Goal: Register for event/course

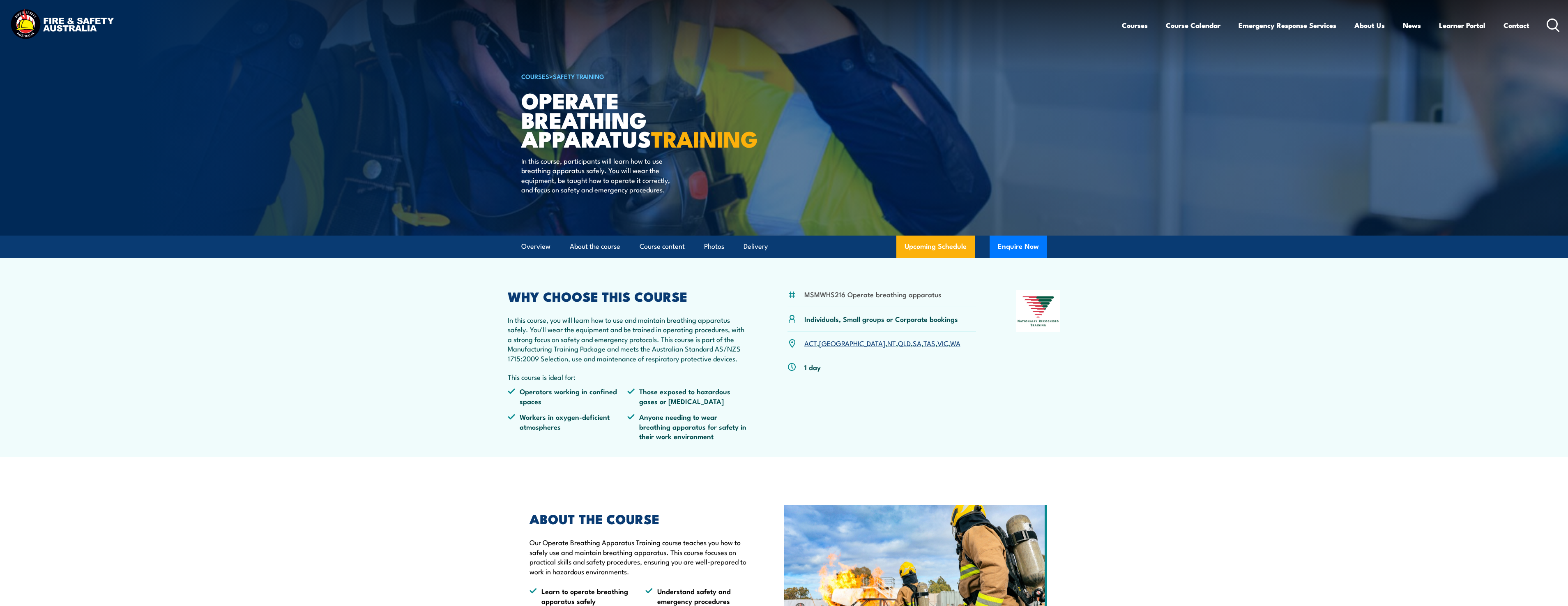
click at [898, 348] on link "QLD" at bounding box center [904, 343] width 13 height 10
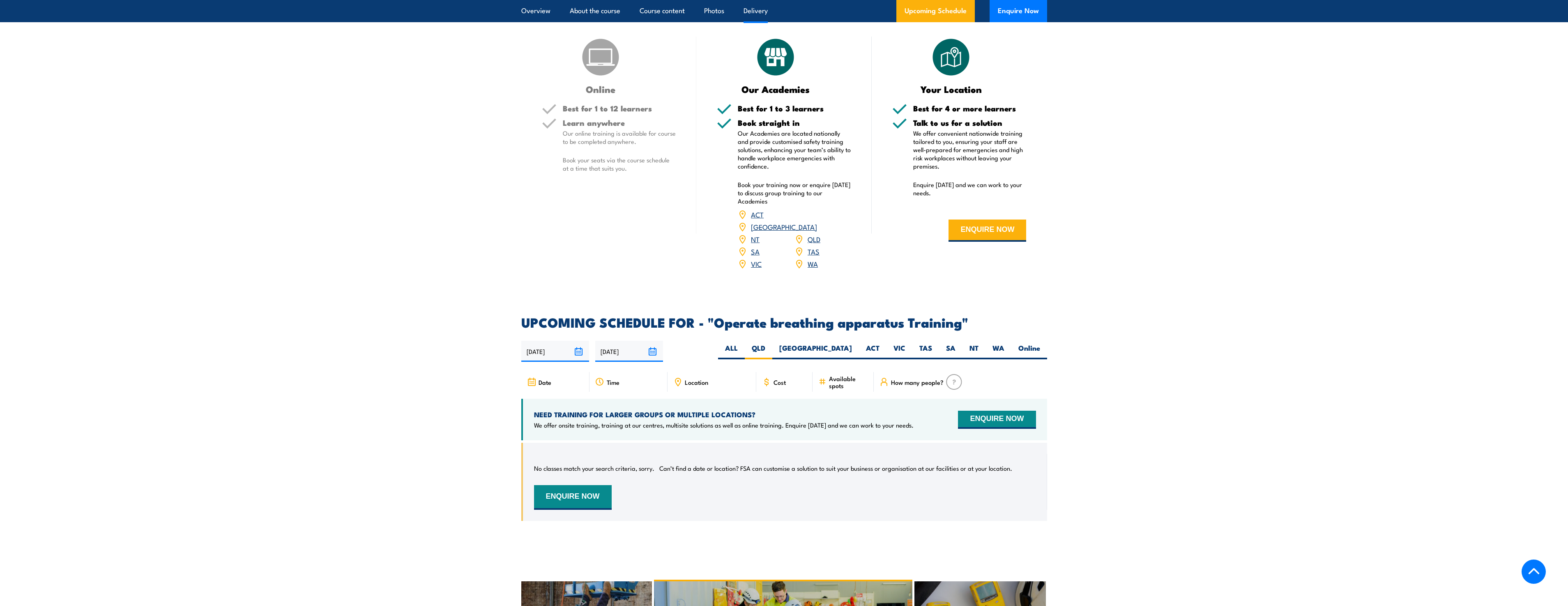
scroll to position [984, 0]
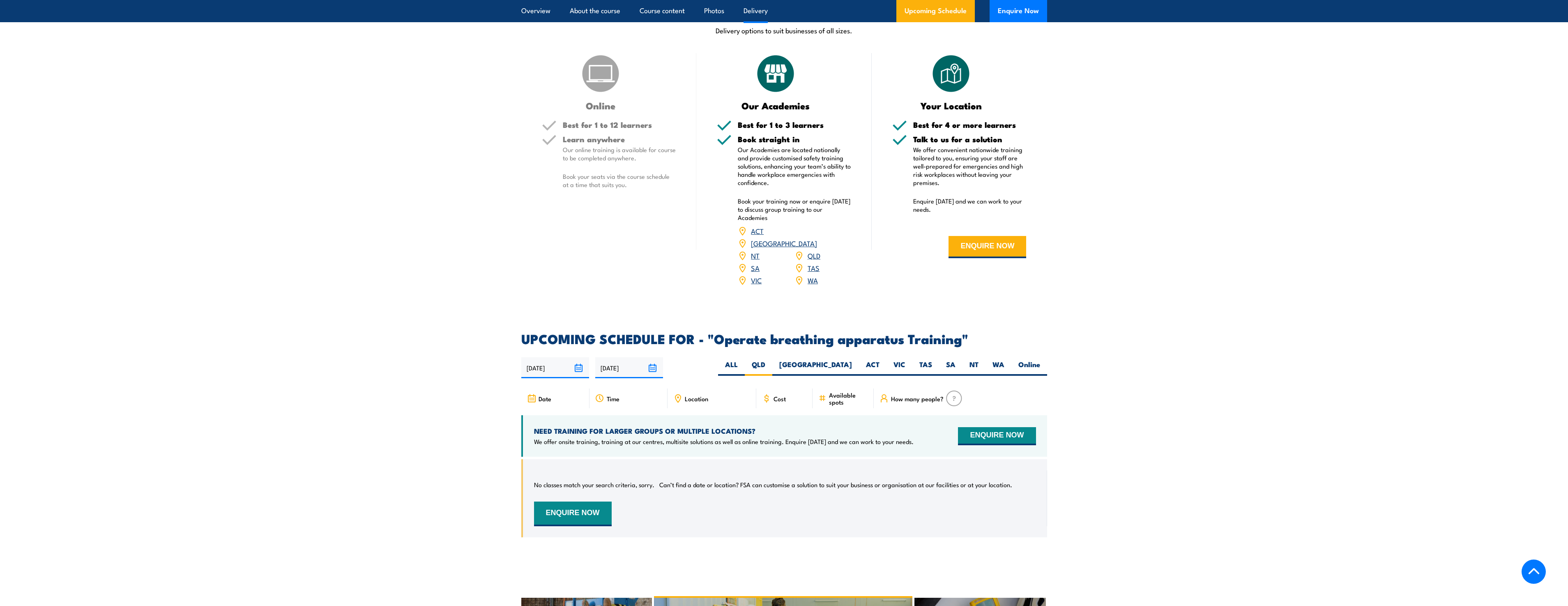
click at [583, 365] on input "[DATE]" at bounding box center [555, 367] width 68 height 21
click at [599, 474] on span "28" at bounding box center [603, 473] width 16 height 16
type input "[DATE]"
click at [652, 364] on input "[DATE]" at bounding box center [629, 367] width 68 height 21
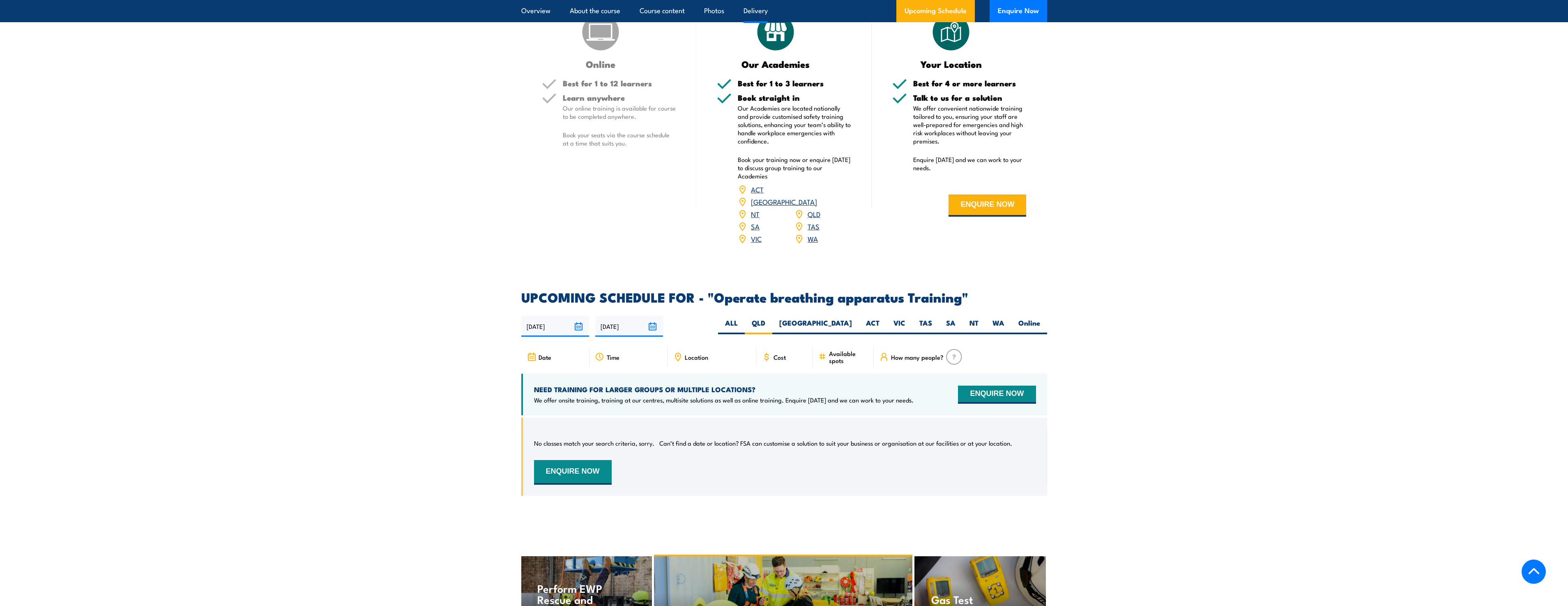
scroll to position [1024, 0]
click at [651, 323] on input "[DATE]" at bounding box center [629, 326] width 68 height 21
click at [602, 344] on icon at bounding box center [602, 342] width 5 height 5
select select "0"
click at [602, 344] on icon at bounding box center [602, 342] width 5 height 5
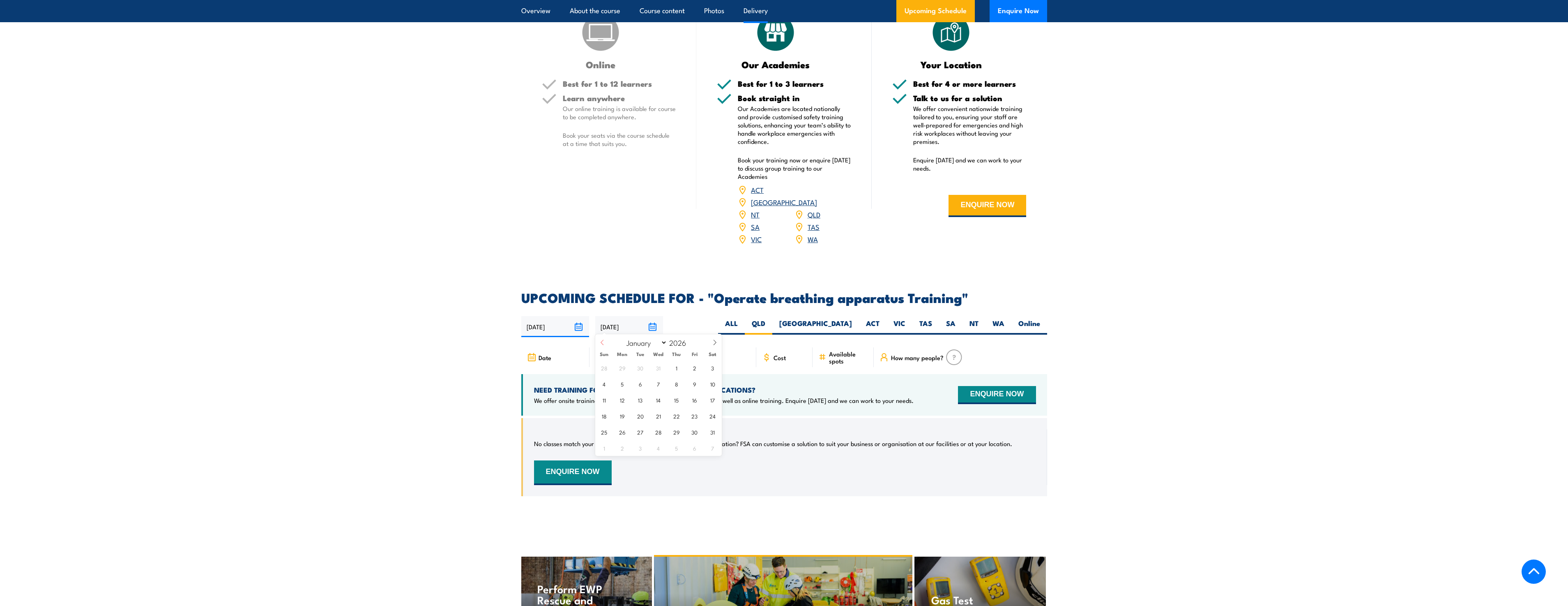
type input "2025"
click at [602, 344] on icon at bounding box center [602, 342] width 5 height 5
select select "9"
click at [681, 434] on span "30" at bounding box center [676, 432] width 16 height 16
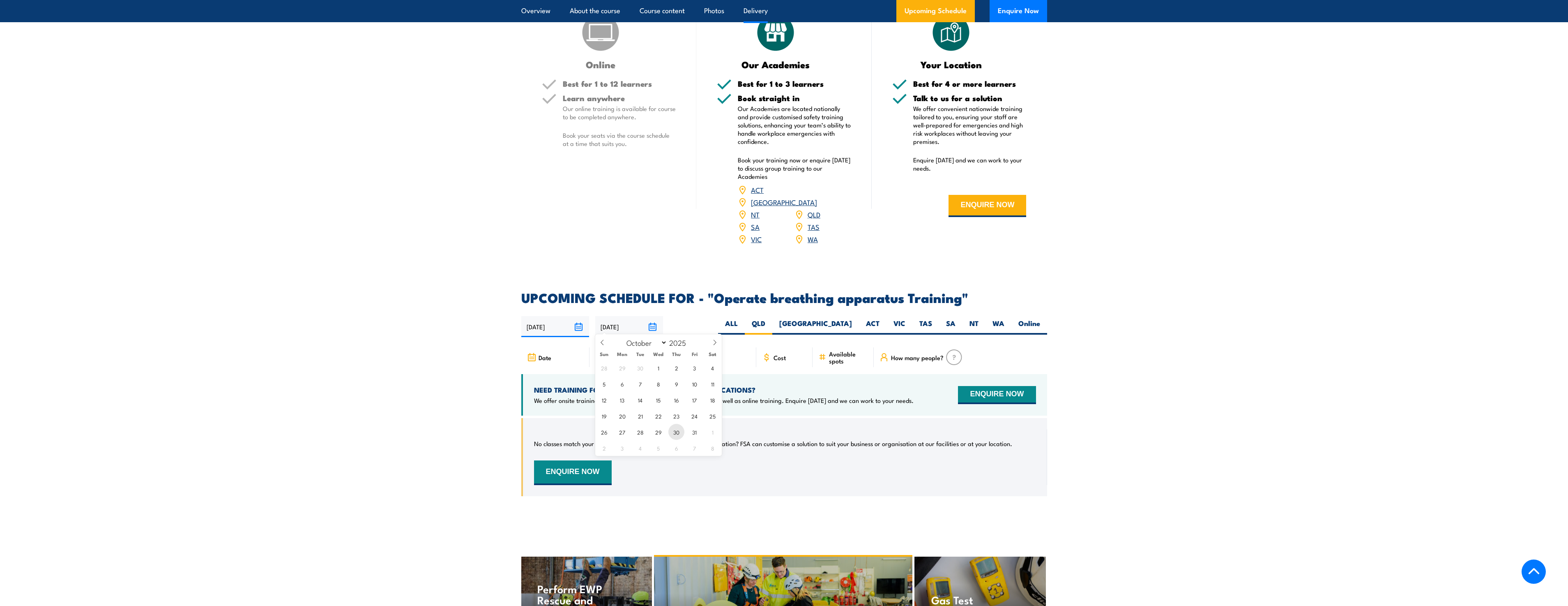
type input "30/10/2025"
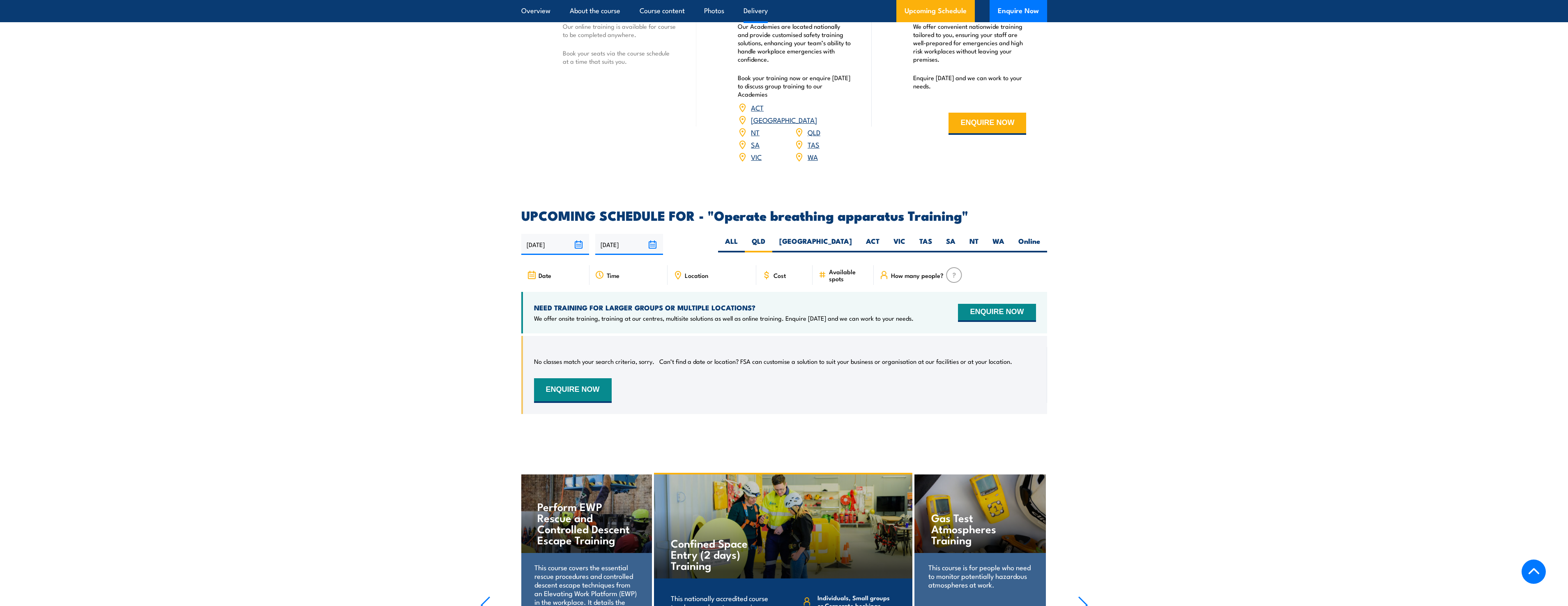
scroll to position [1066, 0]
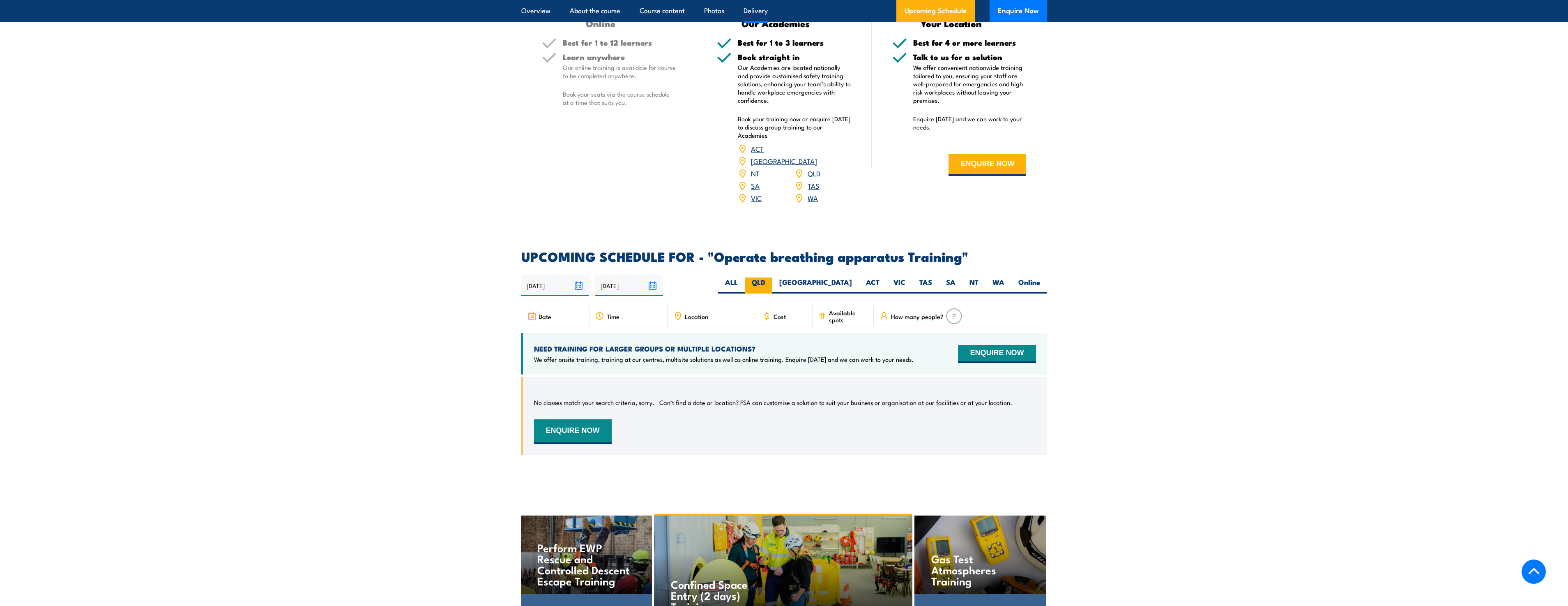
click at [772, 280] on label "QLD" at bounding box center [758, 286] width 27 height 16
click at [771, 280] on input "QLD" at bounding box center [768, 280] width 5 height 5
click at [680, 312] on icon at bounding box center [677, 316] width 9 height 9
click at [708, 314] on div "Location" at bounding box center [712, 316] width 89 height 19
click at [711, 312] on div "Location" at bounding box center [712, 316] width 89 height 19
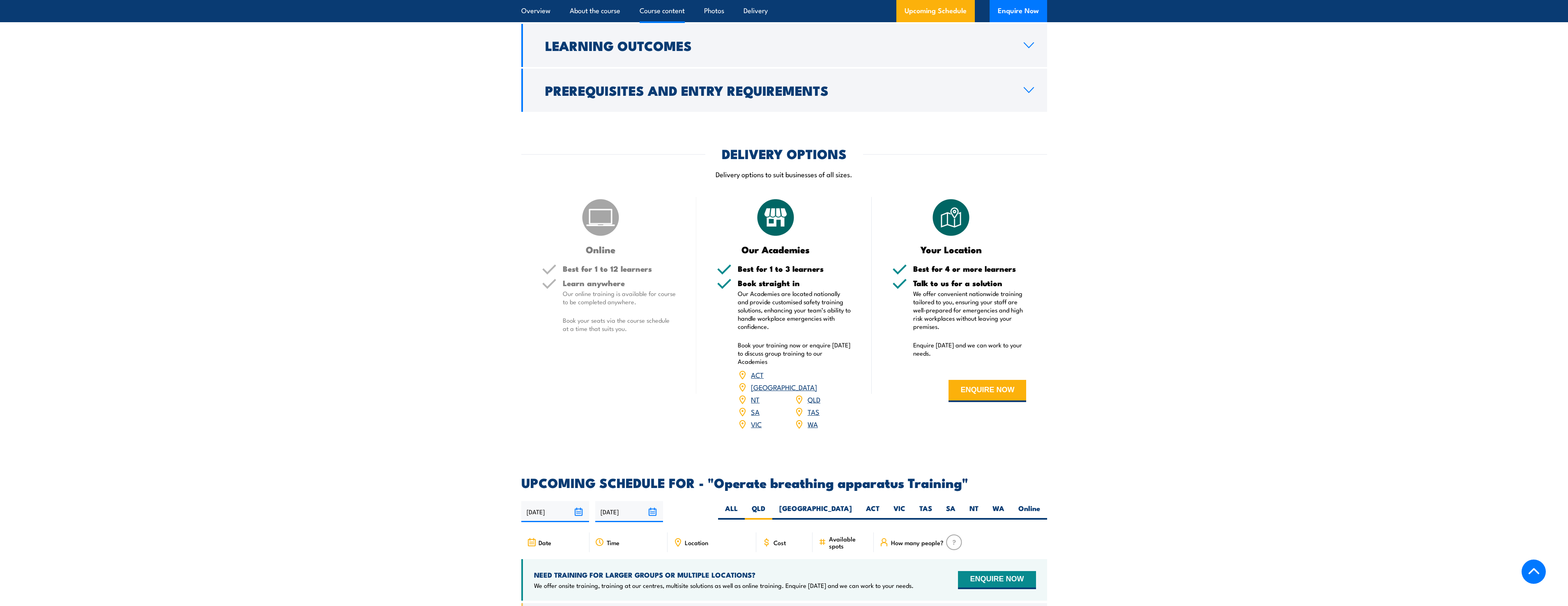
scroll to position [819, 0]
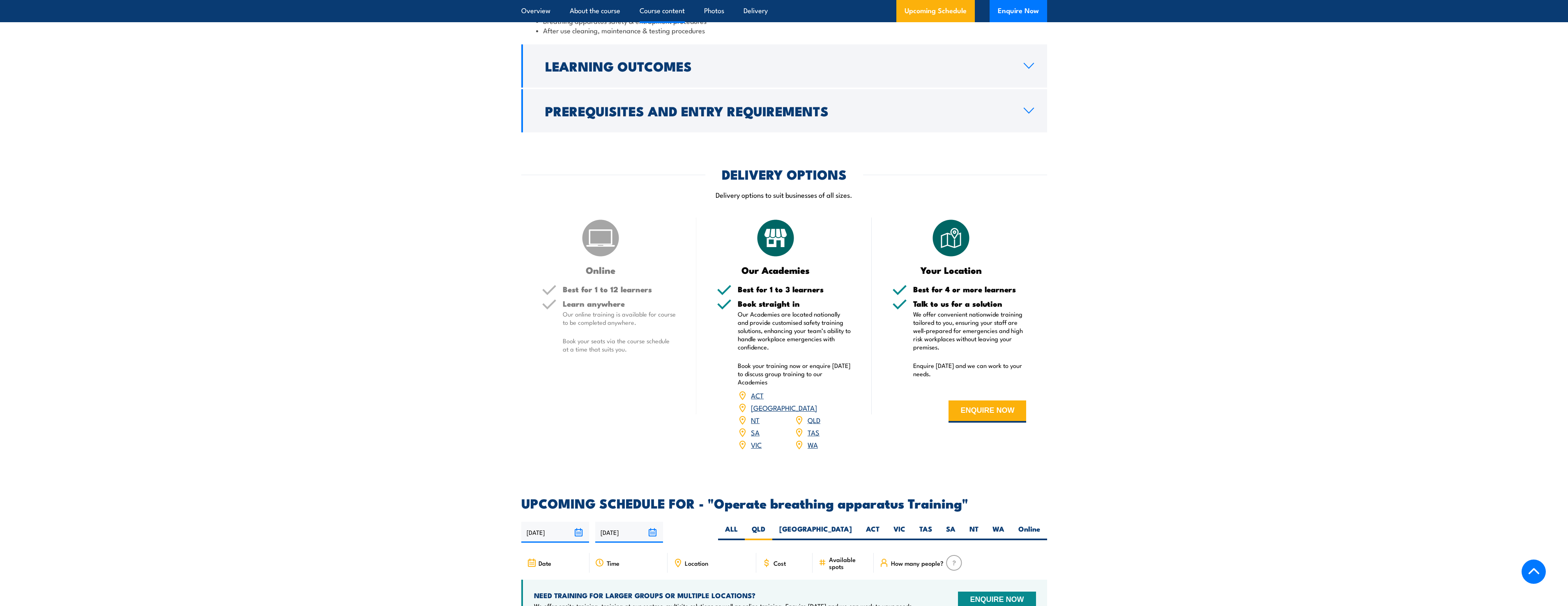
click at [810, 417] on link "QLD" at bounding box center [814, 420] width 13 height 10
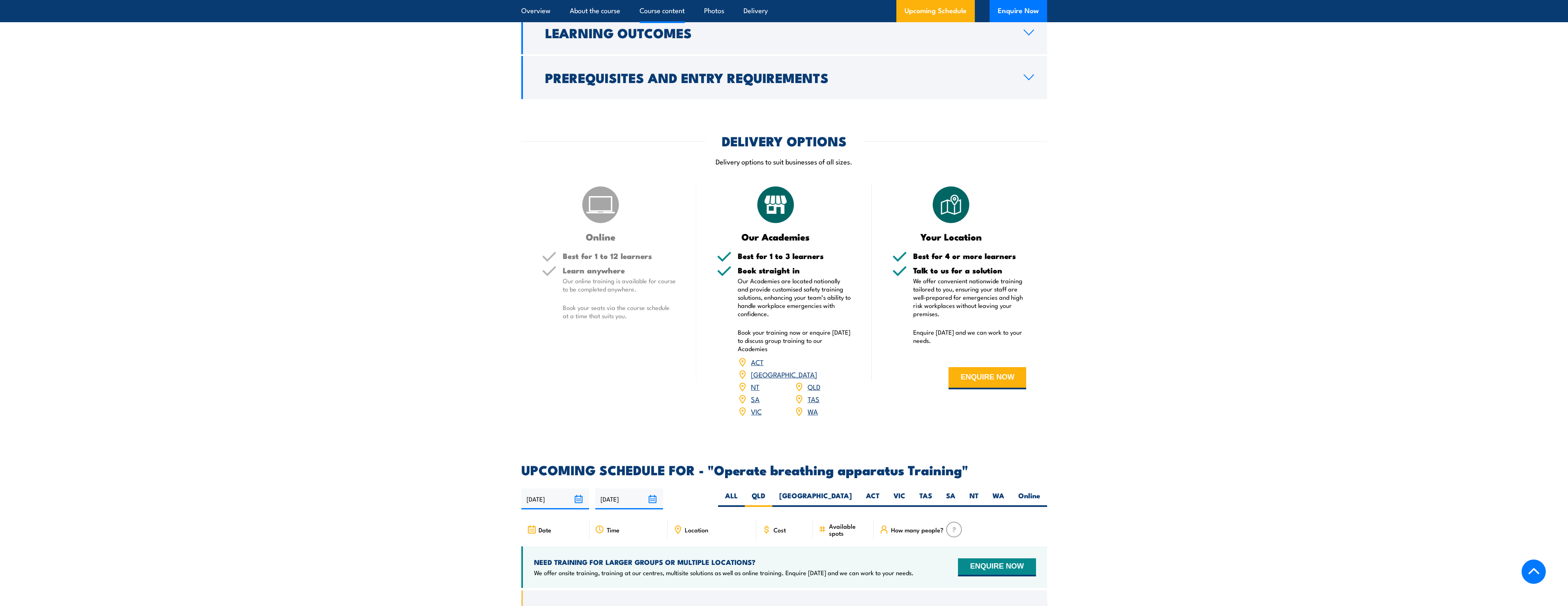
scroll to position [993, 0]
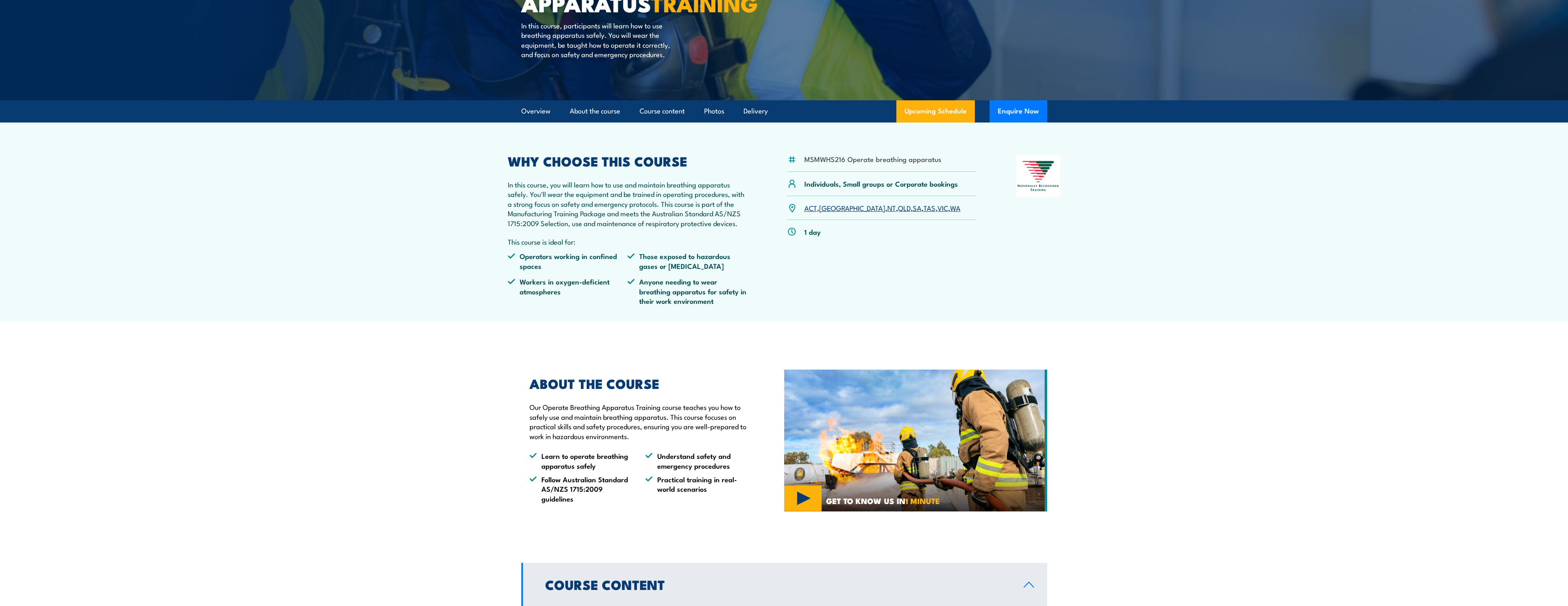
scroll to position [121, 0]
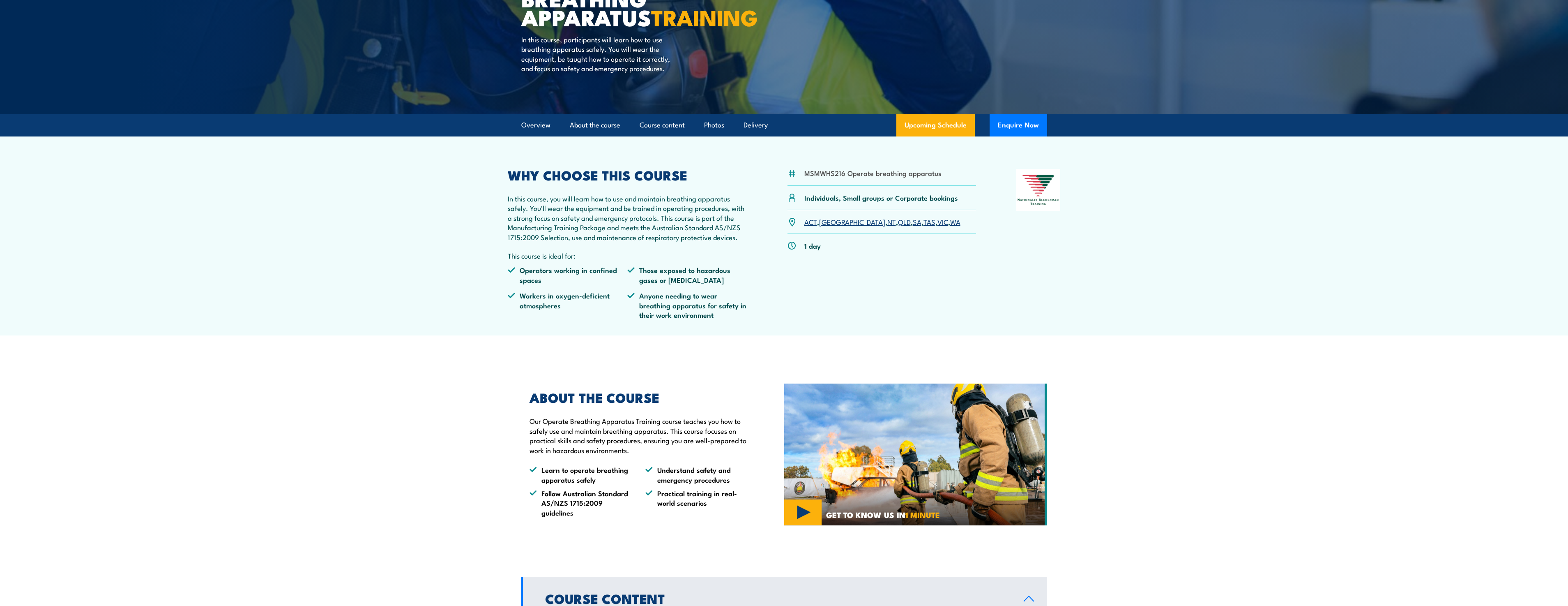
click at [898, 227] on link "QLD" at bounding box center [904, 222] width 13 height 10
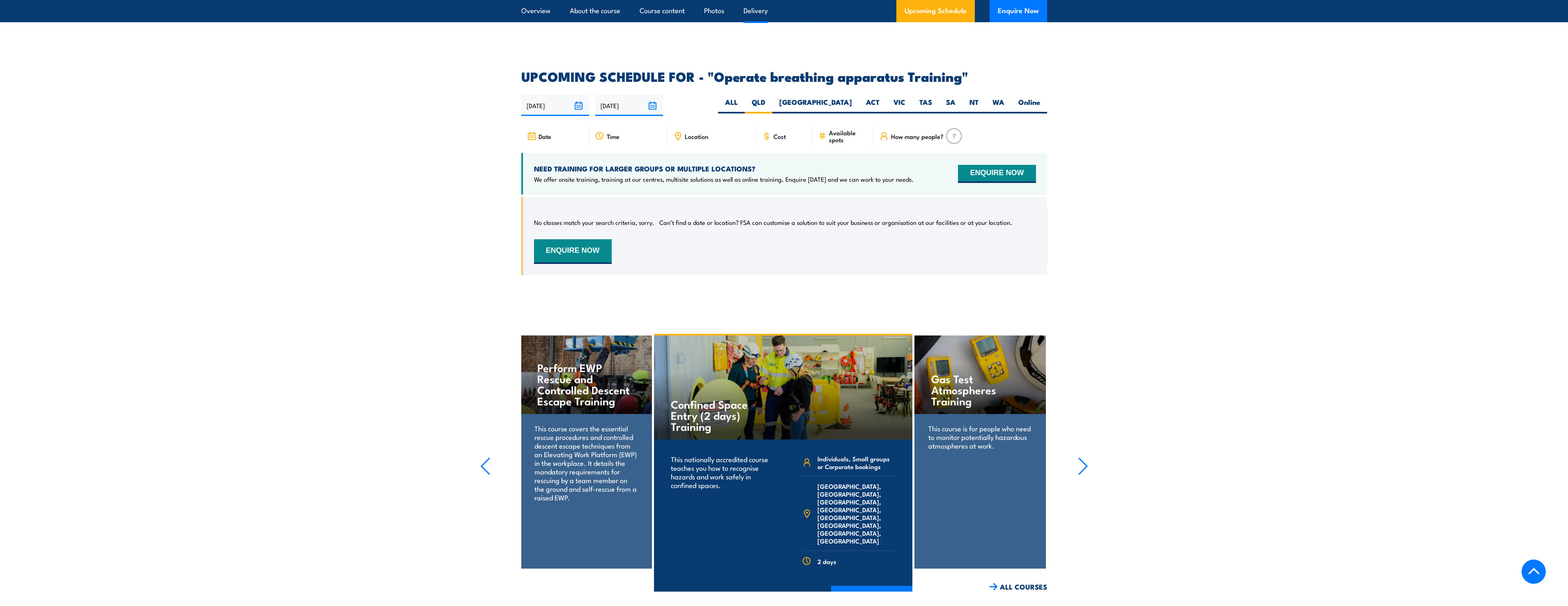
scroll to position [1312, 0]
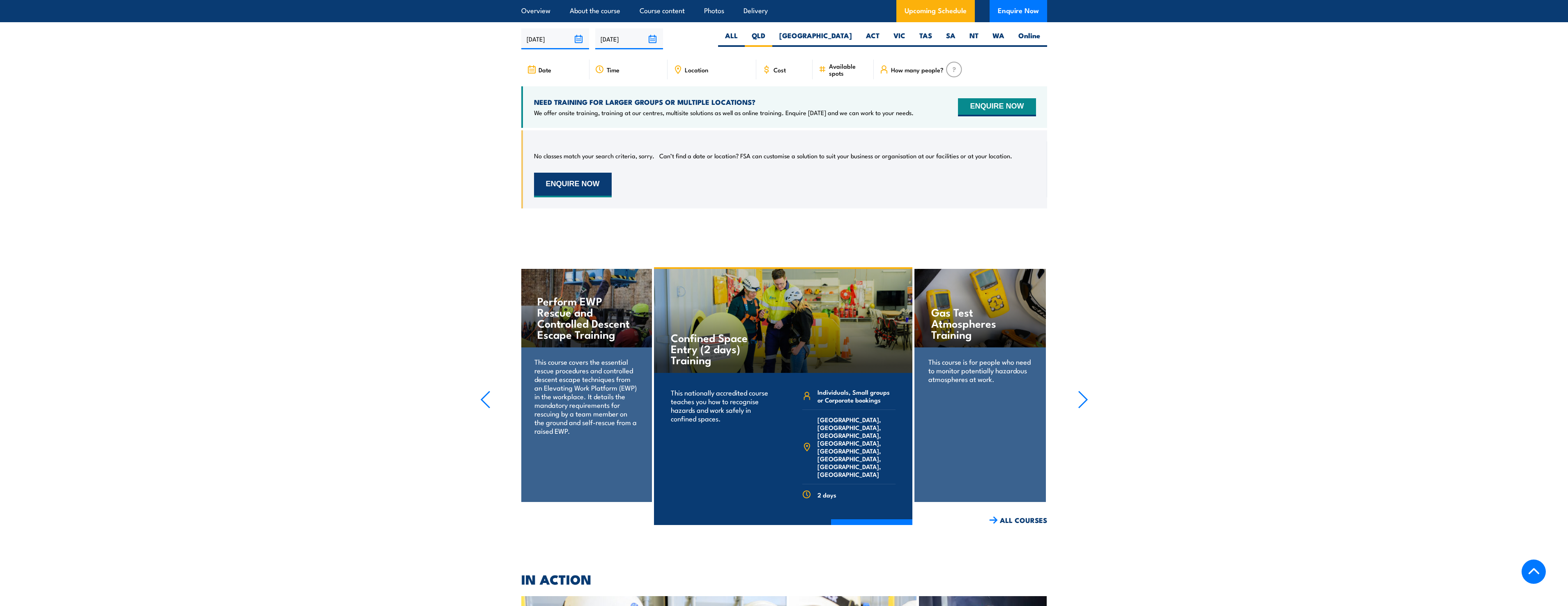
click at [593, 184] on button "ENQUIRE NOW" at bounding box center [573, 185] width 78 height 24
